Goal: Task Accomplishment & Management: Use online tool/utility

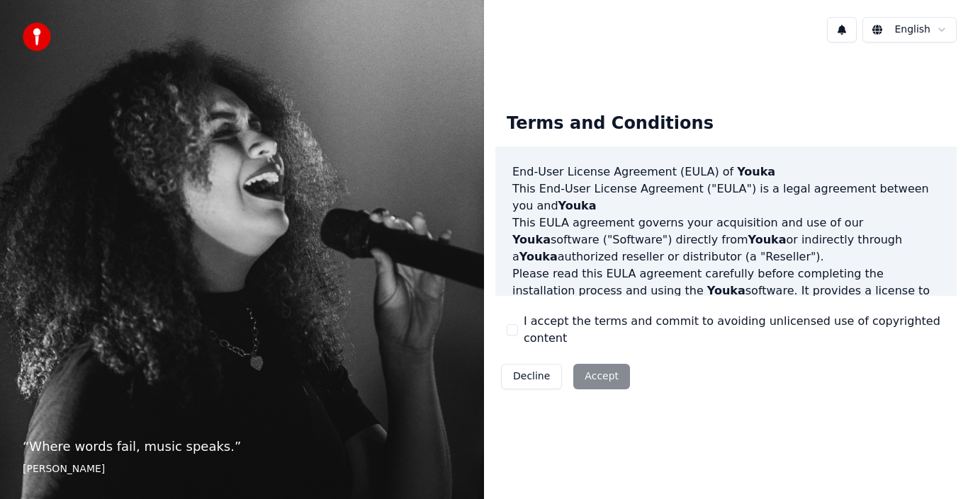
click at [518, 329] on div "I accept the terms and commit to avoiding unlicensed use of copyrighted content" at bounding box center [726, 330] width 439 height 34
click at [512, 331] on button "I accept the terms and commit to avoiding unlicensed use of copyrighted content" at bounding box center [512, 329] width 11 height 11
click at [514, 332] on button "I accept the terms and commit to avoiding unlicensed use of copyrighted content" at bounding box center [512, 329] width 11 height 11
click at [511, 330] on button "I accept the terms and commit to avoiding unlicensed use of copyrighted content" at bounding box center [512, 329] width 11 height 11
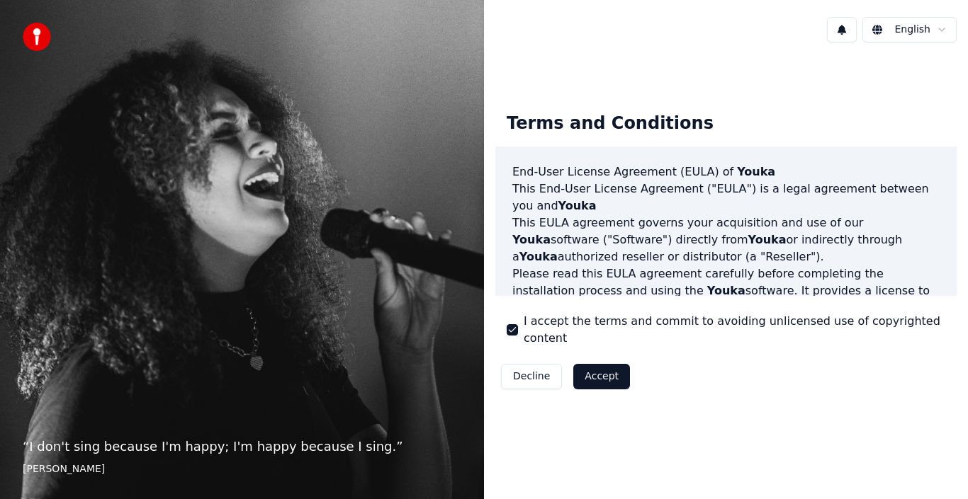
click at [584, 364] on button "Accept" at bounding box center [601, 377] width 57 height 26
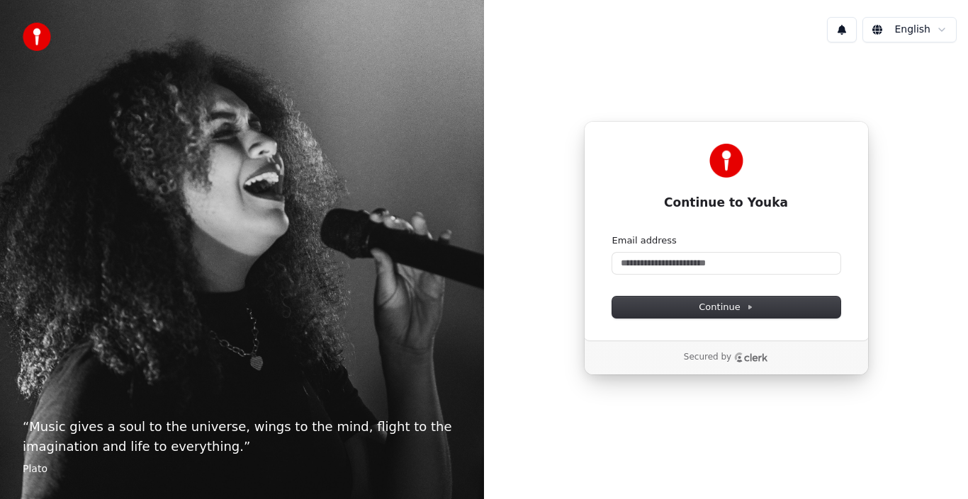
click at [938, 28] on html "“ Music gives a soul to the universe, wings to the mind, flight to the imaginat…" at bounding box center [484, 249] width 968 height 499
click at [942, 32] on html "“ Music gives a soul to the universe, wings to the mind, flight to the imaginat…" at bounding box center [484, 249] width 968 height 499
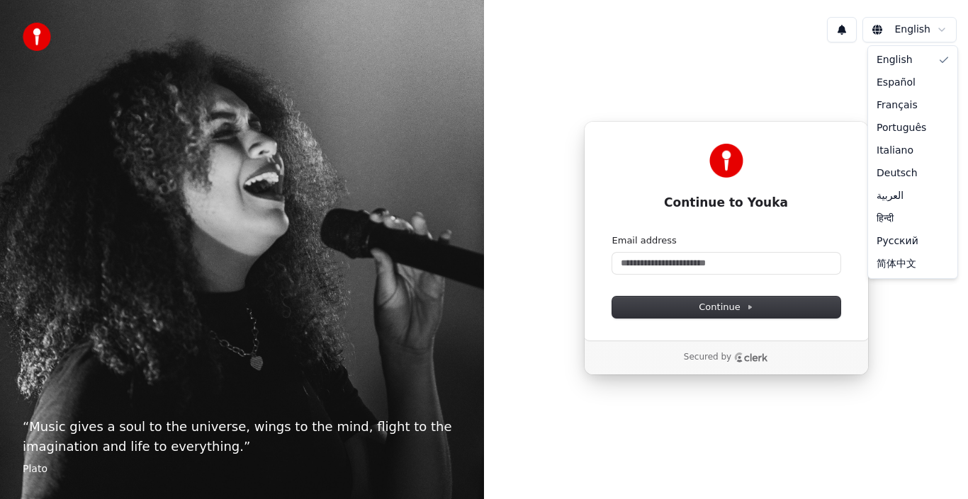
click at [939, 30] on html "“ Music gives a soul to the universe, wings to the mind, flight to the imaginat…" at bounding box center [484, 249] width 968 height 499
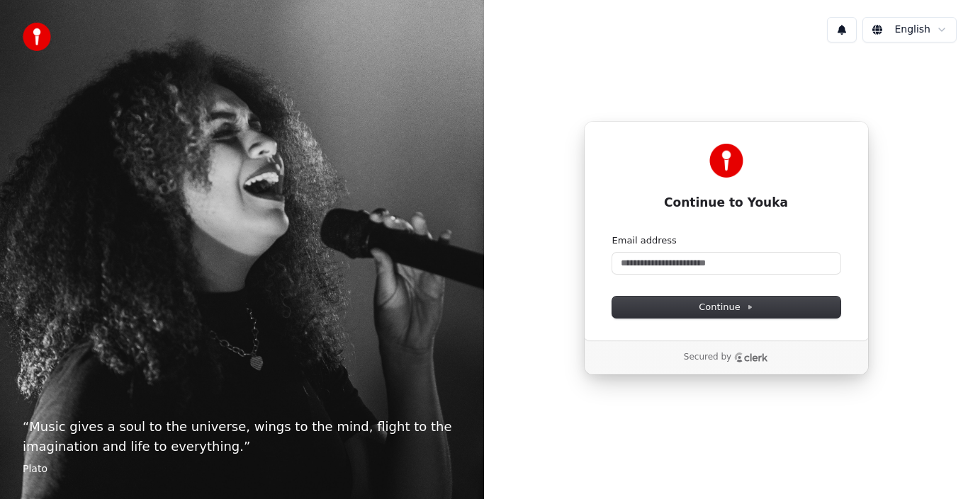
click at [685, 256] on html "“ Music gives a soul to the universe, wings to the mind, flight to the imaginat…" at bounding box center [484, 249] width 968 height 499
click at [685, 256] on input "Email address" at bounding box center [726, 263] width 228 height 21
click at [710, 308] on span "Continue" at bounding box center [726, 307] width 54 height 13
type input "**********"
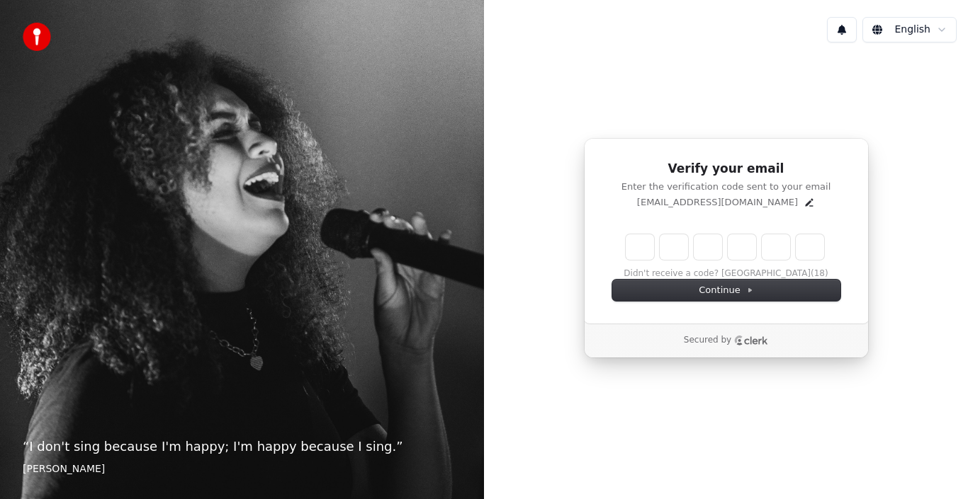
type input "*"
type input "**"
type input "*"
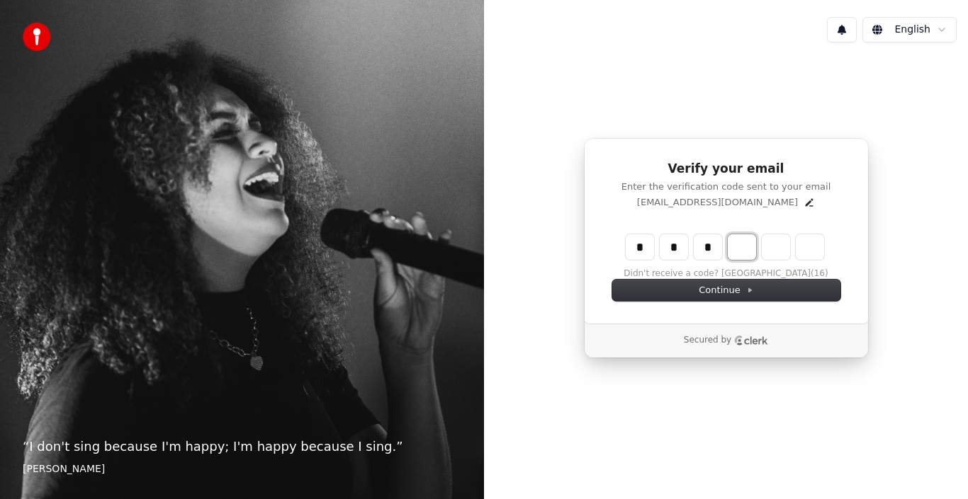
type input "***"
type input "*"
type input "****"
type input "*"
type input "******"
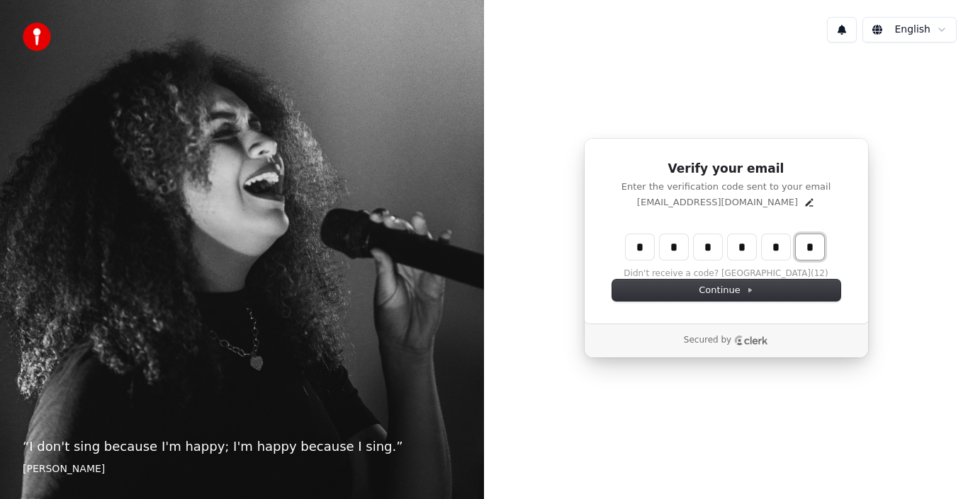
type input "*"
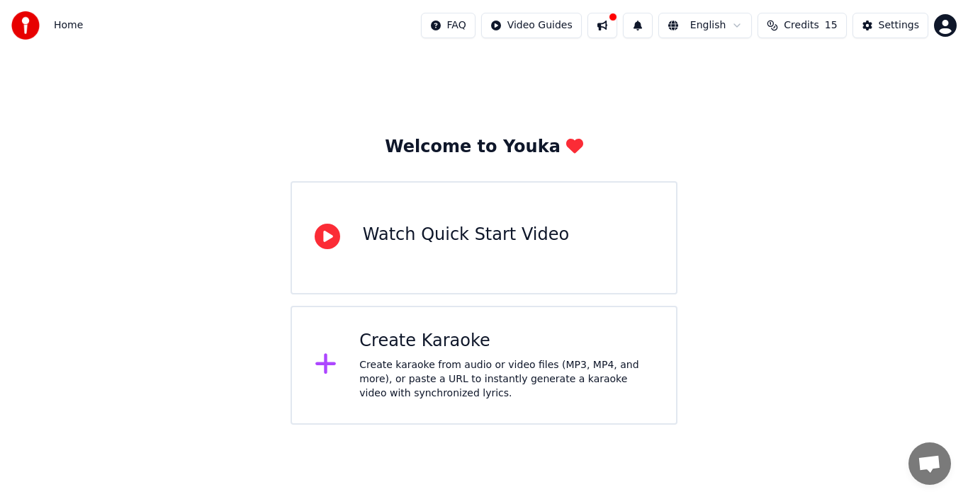
click at [477, 229] on div "Watch Quick Start Video" at bounding box center [466, 235] width 206 height 23
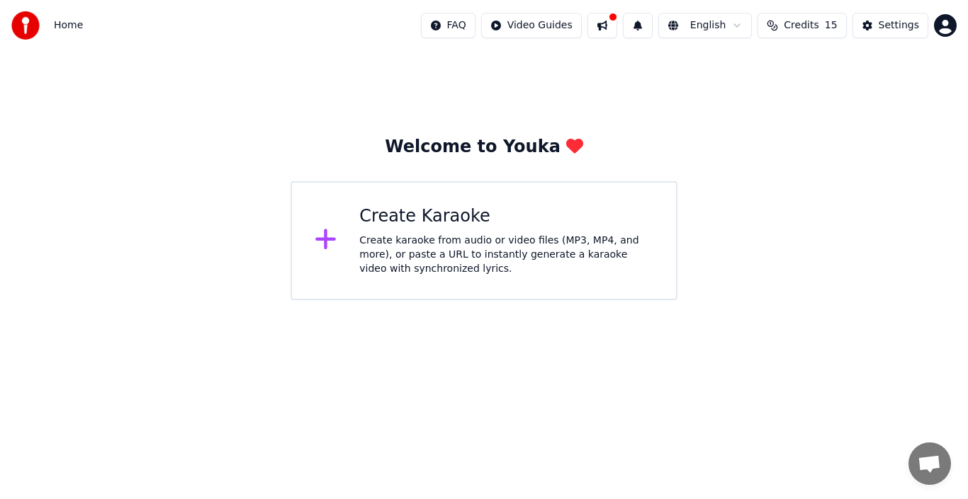
click at [542, 28] on html "Home FAQ Video Guides English Credits 15 Settings Welcome to Youka Create Karao…" at bounding box center [484, 150] width 968 height 300
click at [550, 59] on div "Quick Start Guide" at bounding box center [552, 56] width 99 height 23
click at [320, 250] on icon at bounding box center [326, 240] width 23 height 26
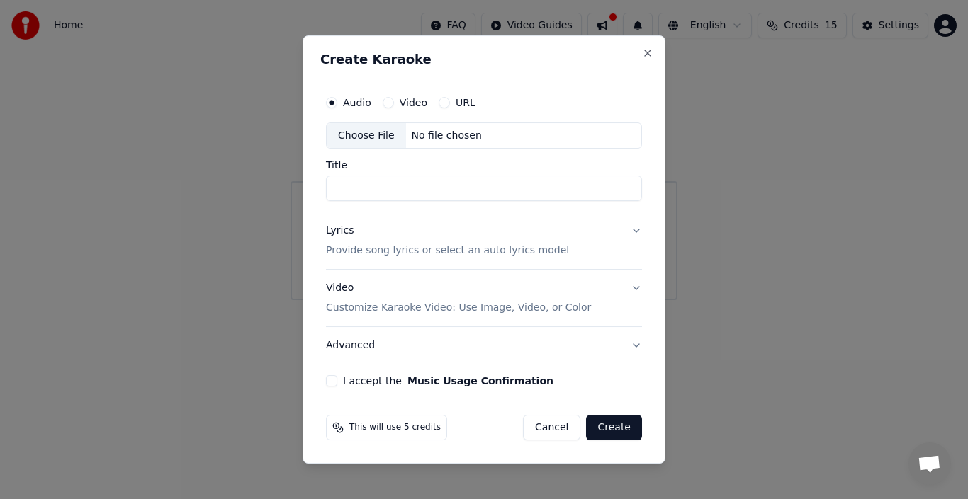
click at [394, 103] on div "Video" at bounding box center [405, 102] width 45 height 11
click at [392, 97] on div "Video" at bounding box center [405, 102] width 45 height 11
click at [384, 101] on button "Video" at bounding box center [388, 102] width 11 height 11
click at [336, 379] on button "I accept the Music Usage Confirmation" at bounding box center [331, 381] width 11 height 11
click at [613, 427] on button "Create" at bounding box center [614, 428] width 56 height 26
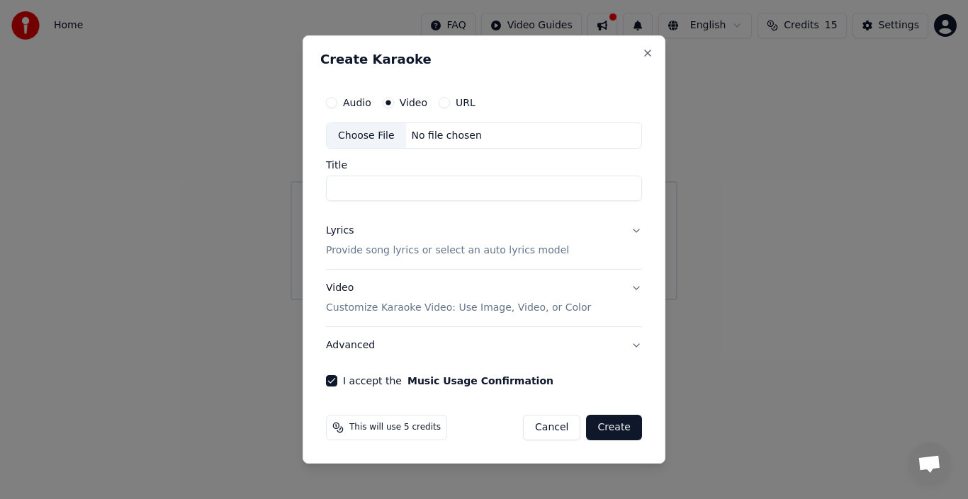
click at [613, 427] on form "Audio Video URL Choose File No file chosen Title Lyrics Provide song lyrics or …" at bounding box center [483, 265] width 327 height 364
